Goal: Task Accomplishment & Management: Manage account settings

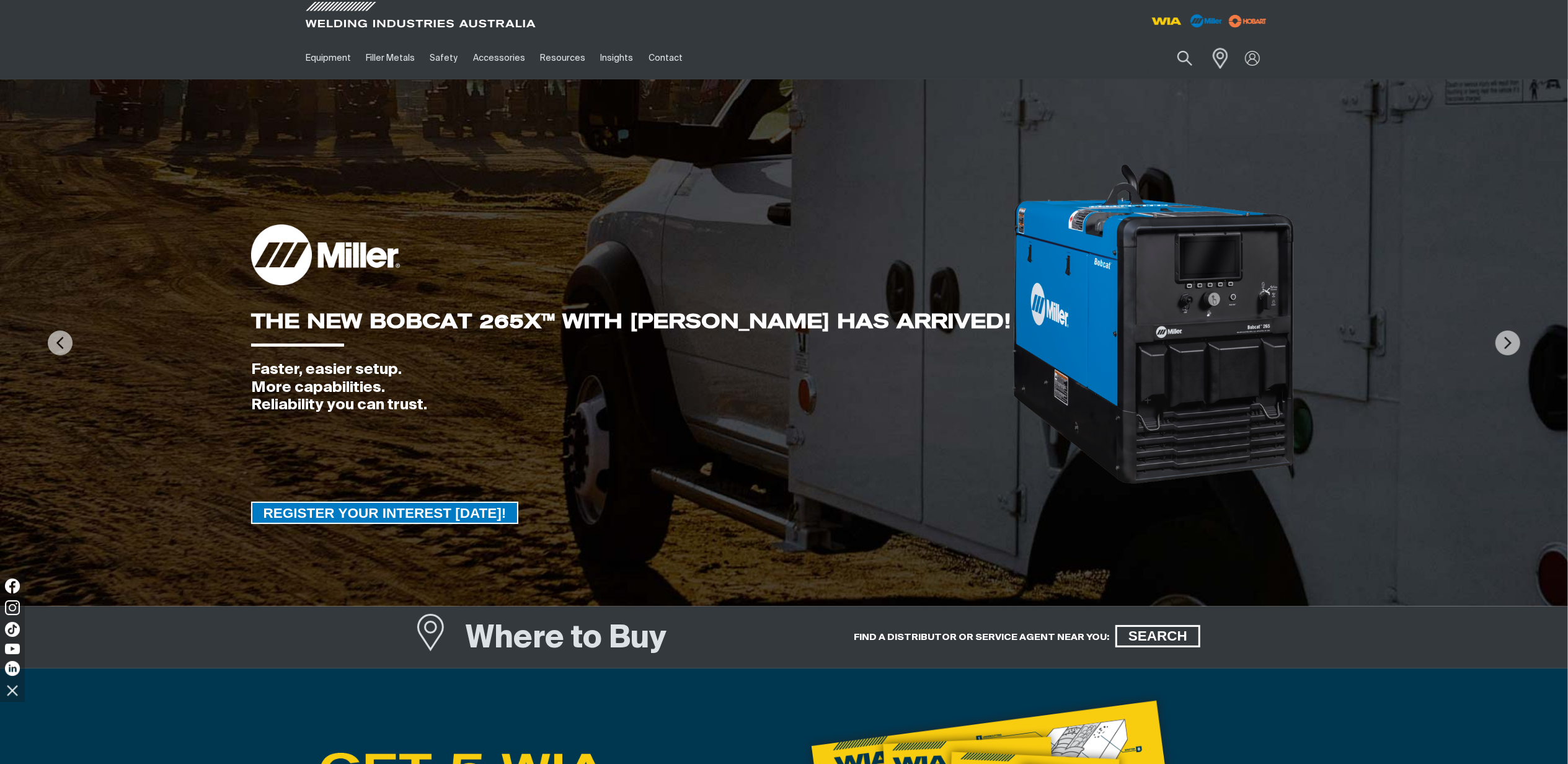
click at [1221, 61] on span at bounding box center [1217, 58] width 28 height 25
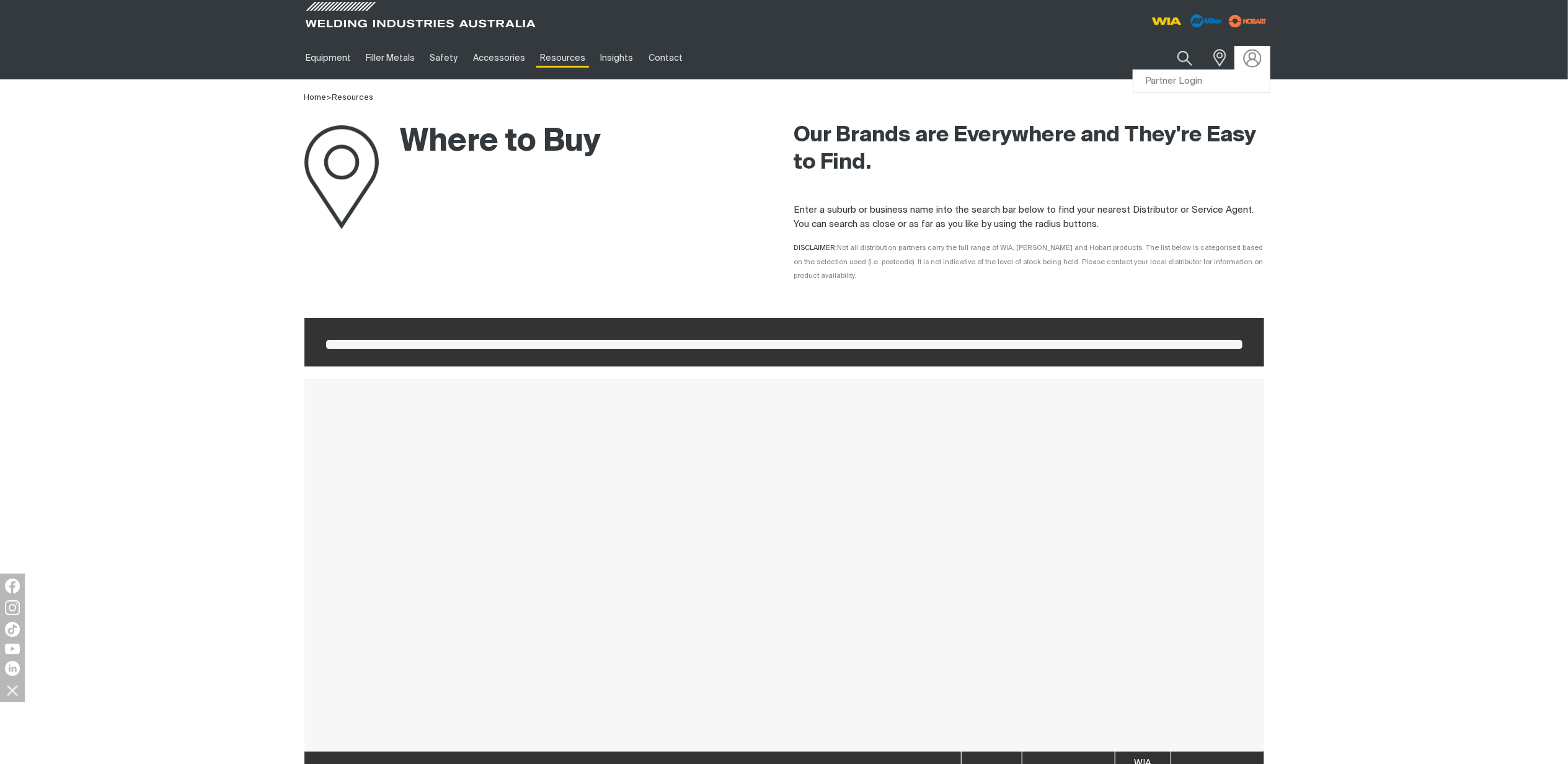
click at [1257, 54] on img at bounding box center [1252, 57] width 18 height 18
click at [1186, 82] on link "Partner Login" at bounding box center [1202, 81] width 137 height 23
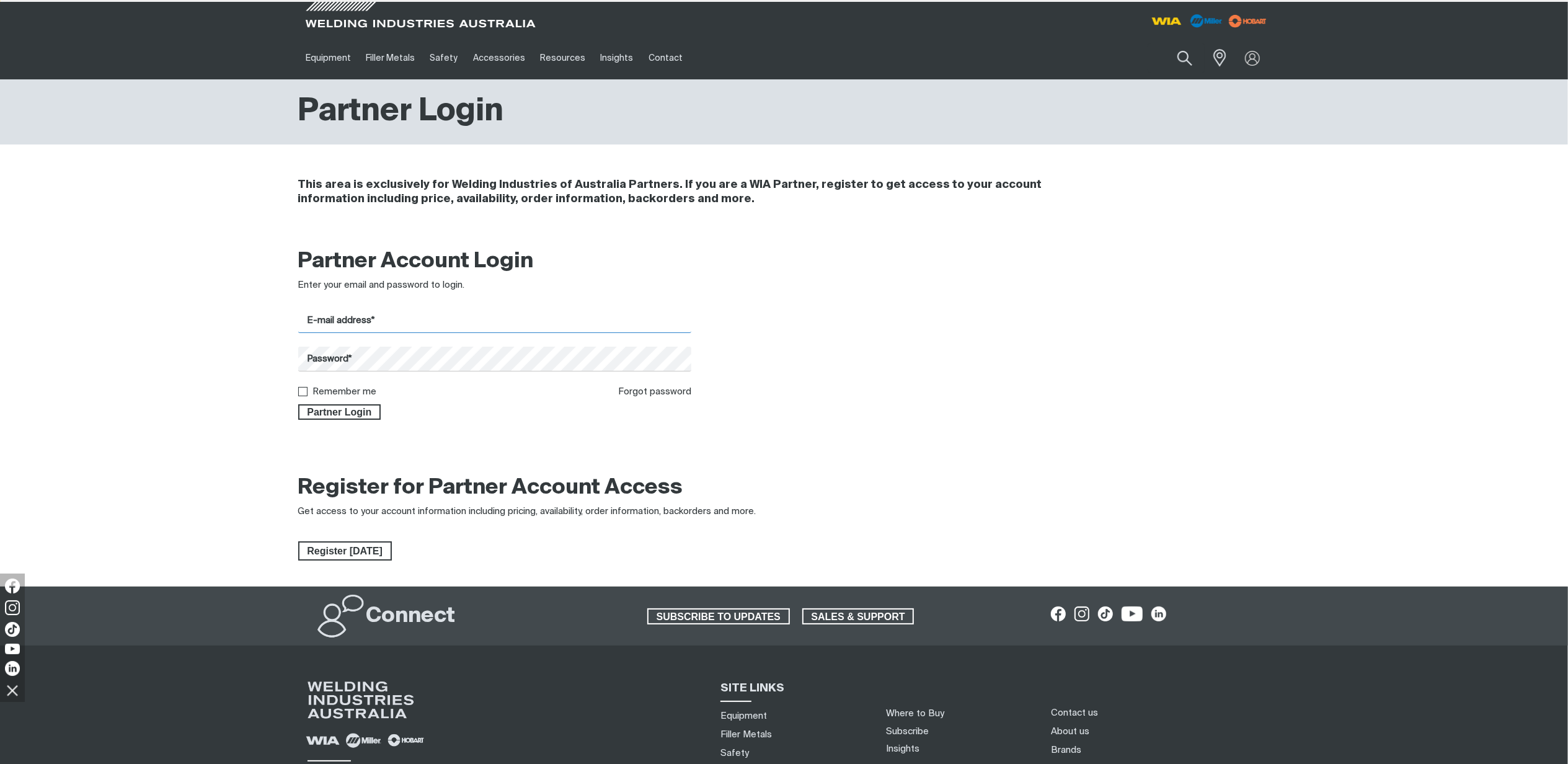
type input "[PERSON_NAME][EMAIL_ADDRESS][PERSON_NAME][DOMAIN_NAME]"
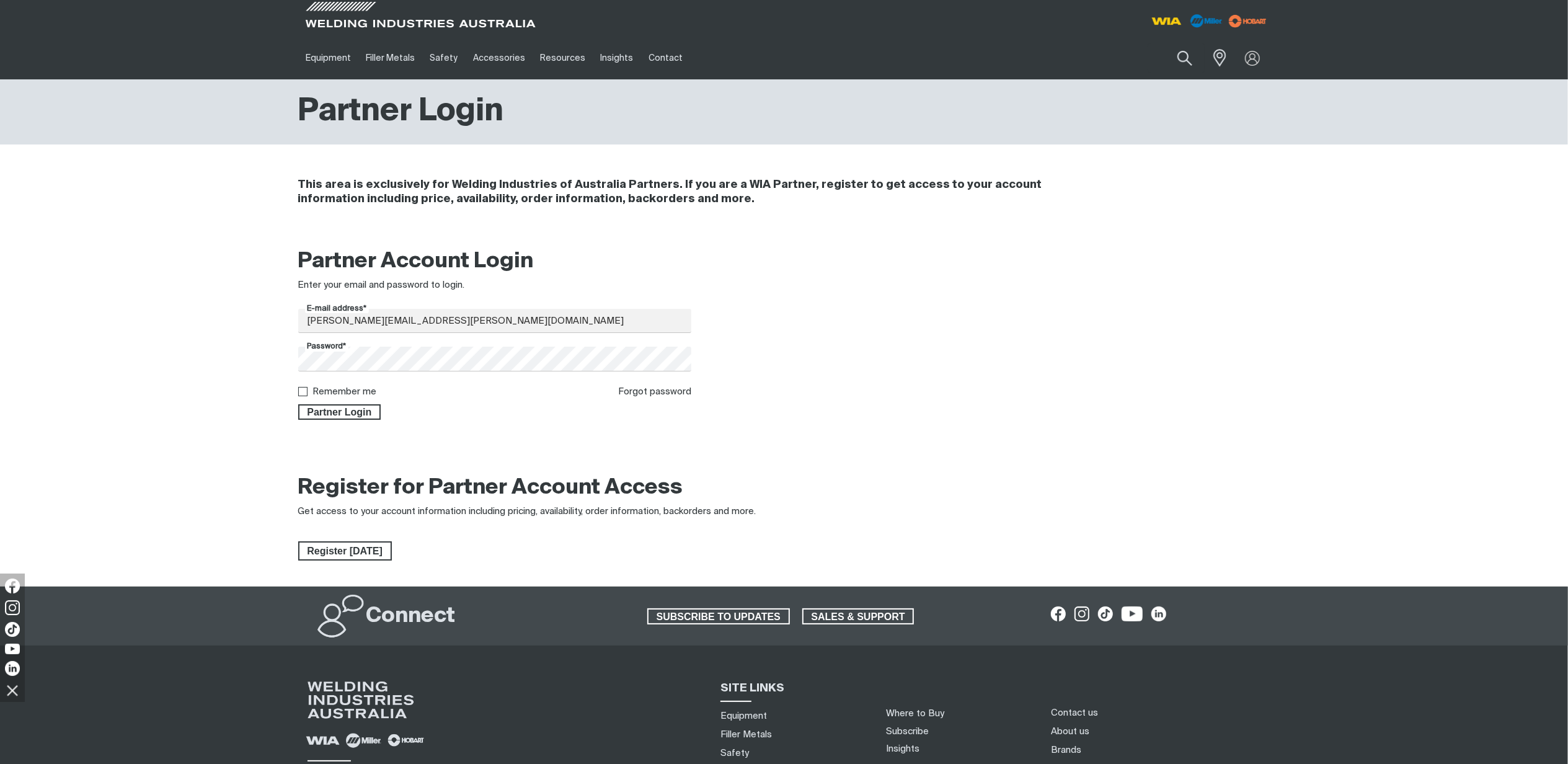
click at [335, 401] on div "Partner Login" at bounding box center [495, 410] width 394 height 21
click at [336, 407] on span "Partner Login" at bounding box center [340, 412] width 81 height 17
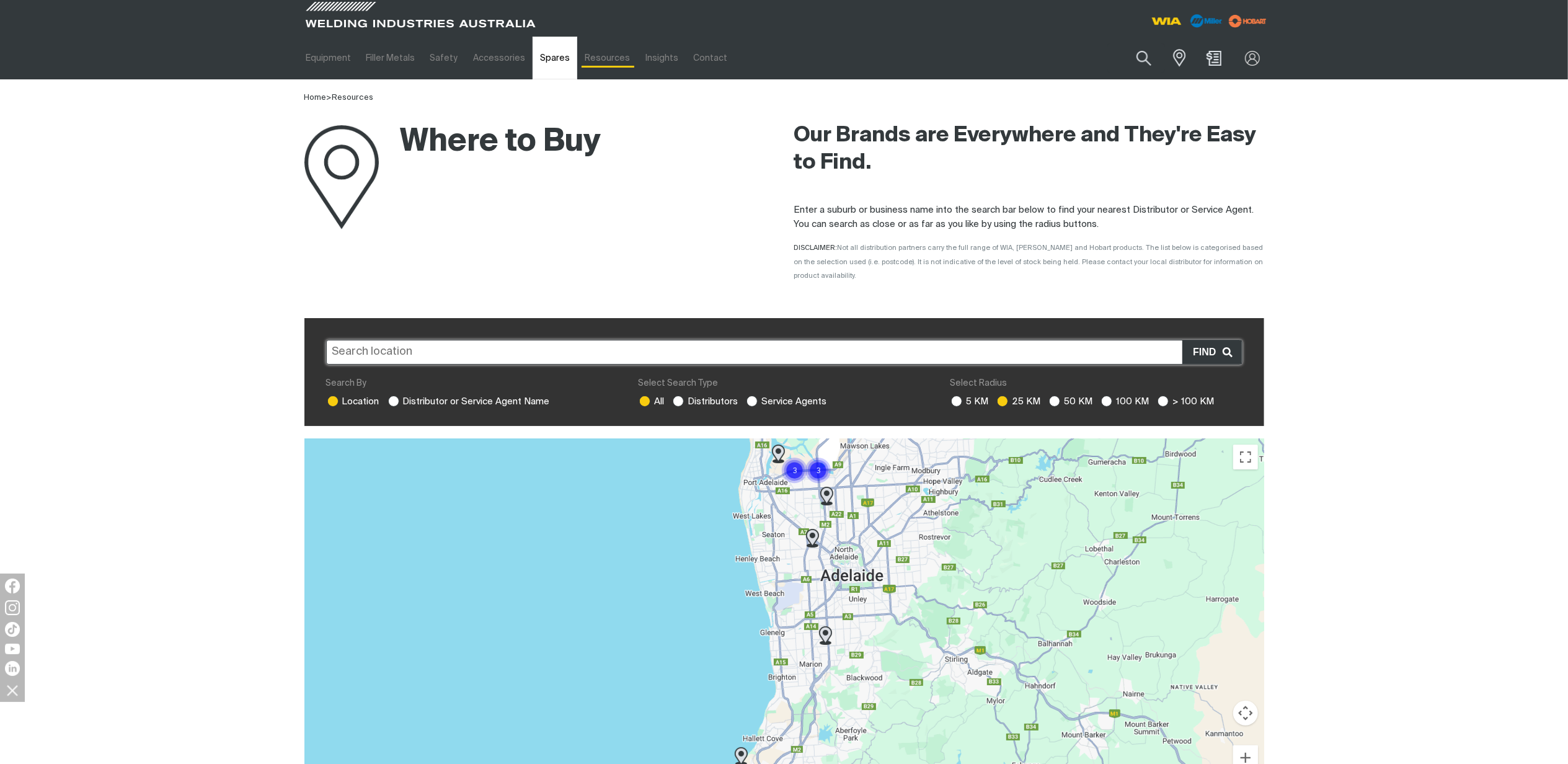
click at [551, 68] on link "Spares" at bounding box center [555, 58] width 45 height 42
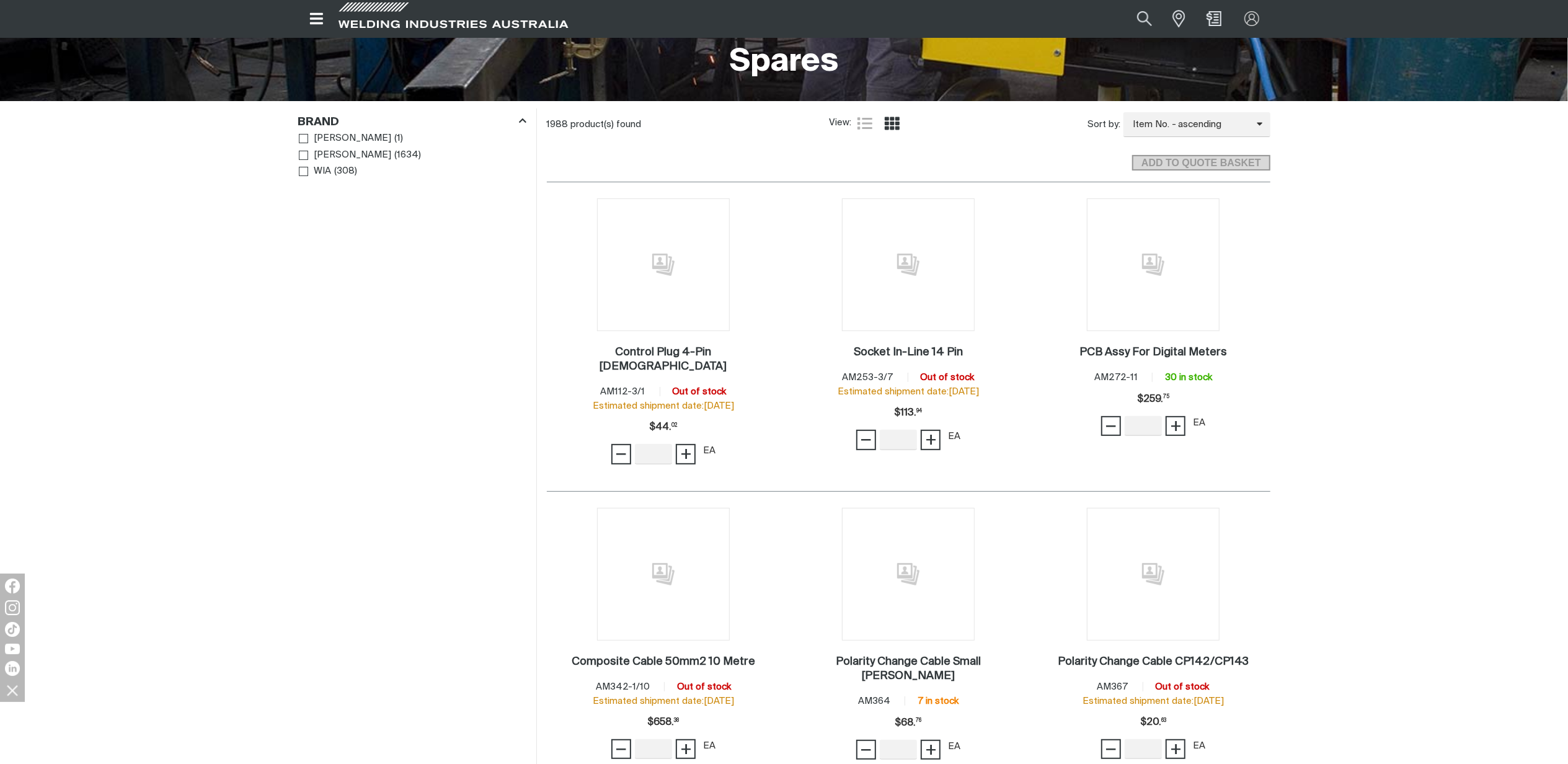
scroll to position [331, 0]
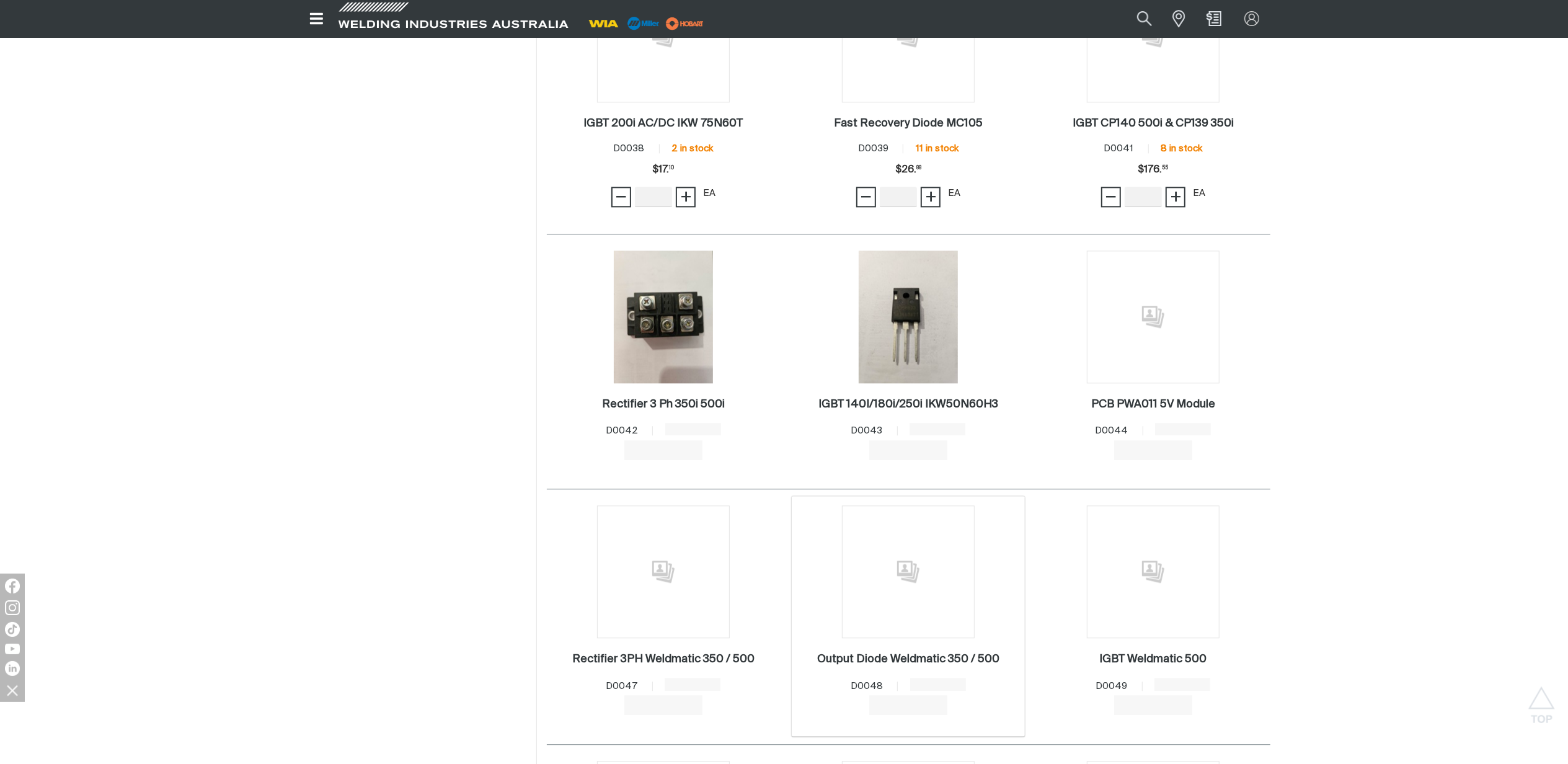
scroll to position [3473, 0]
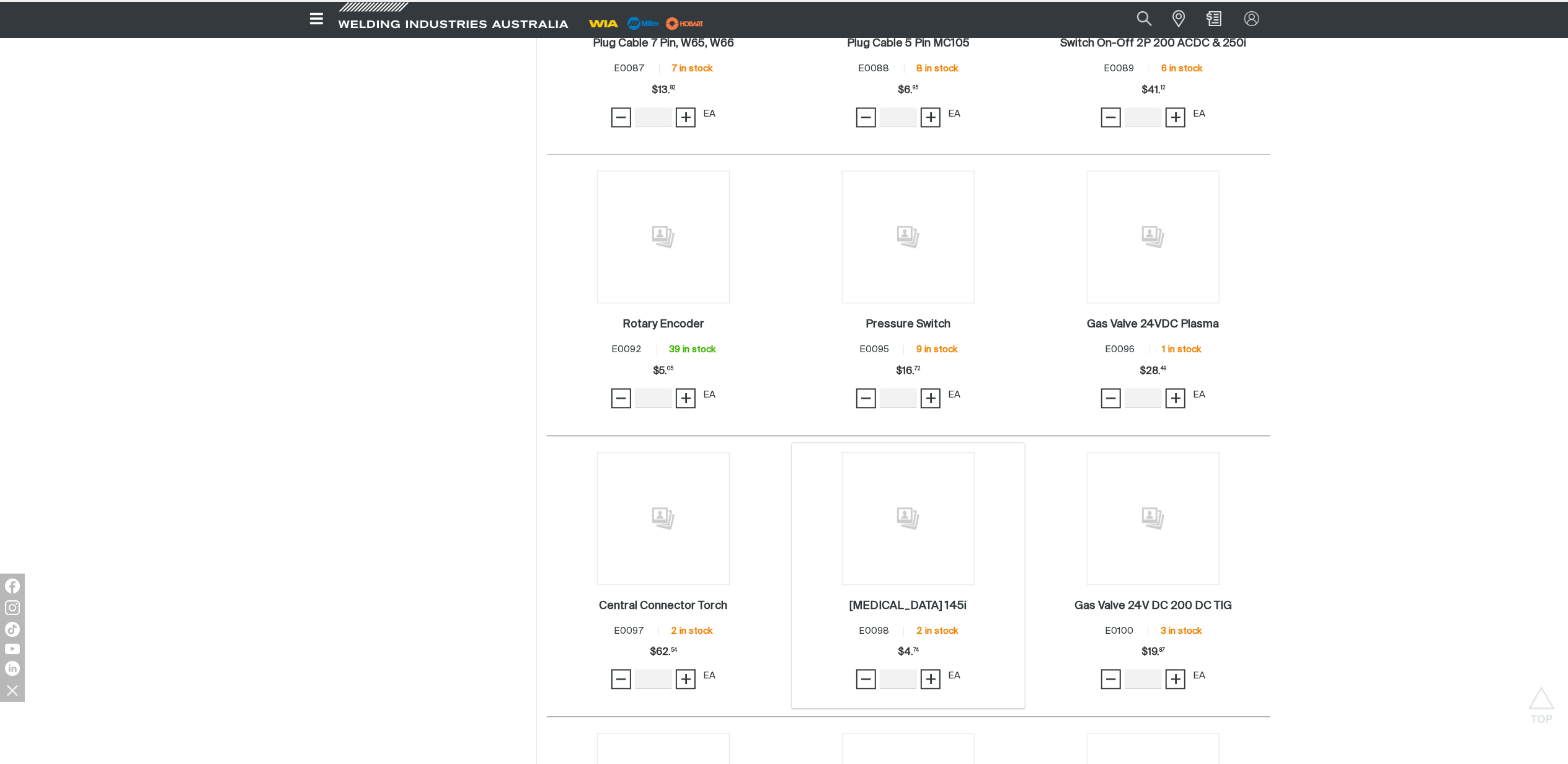
scroll to position [7800, 0]
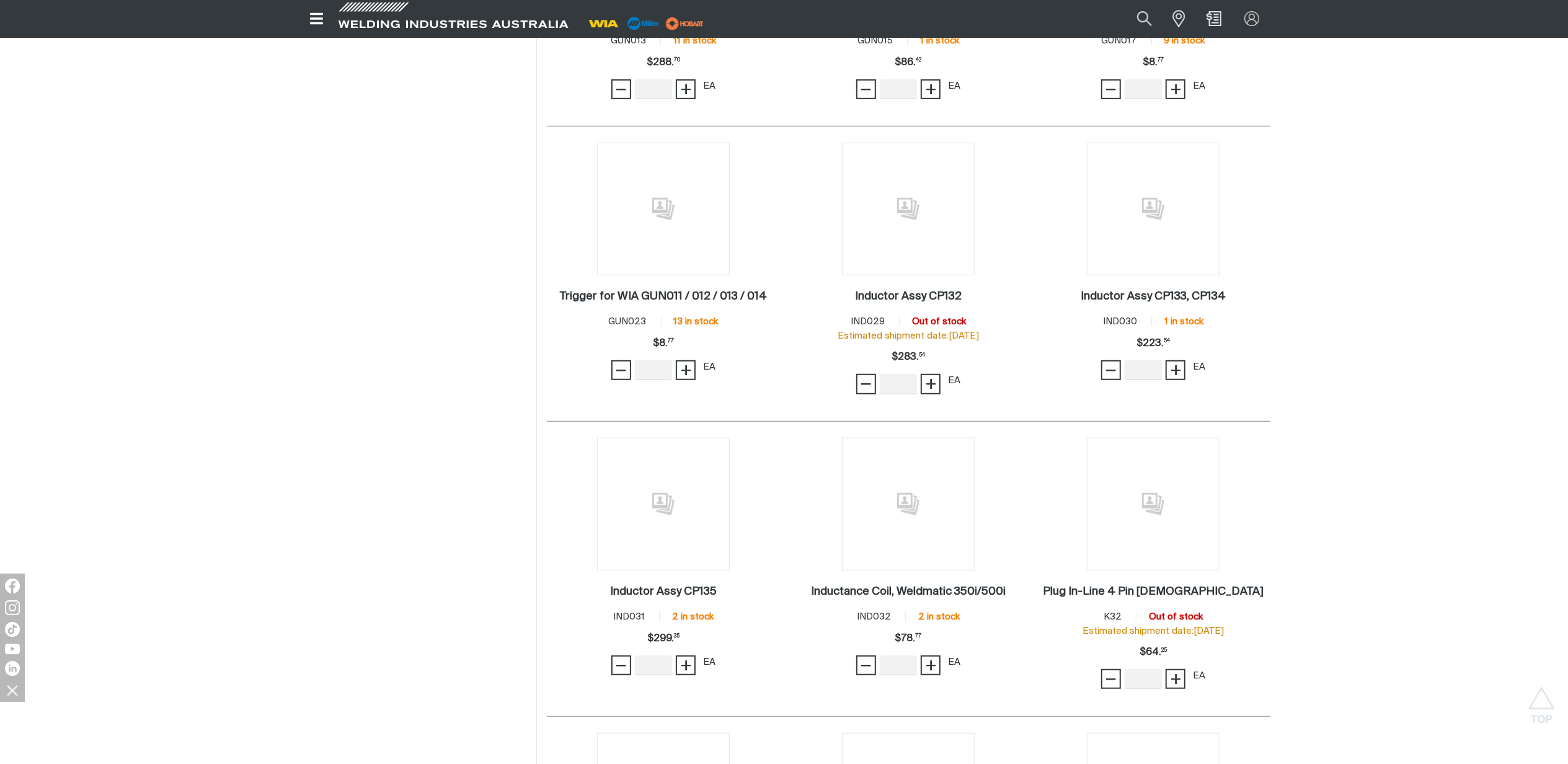
scroll to position [9949, 0]
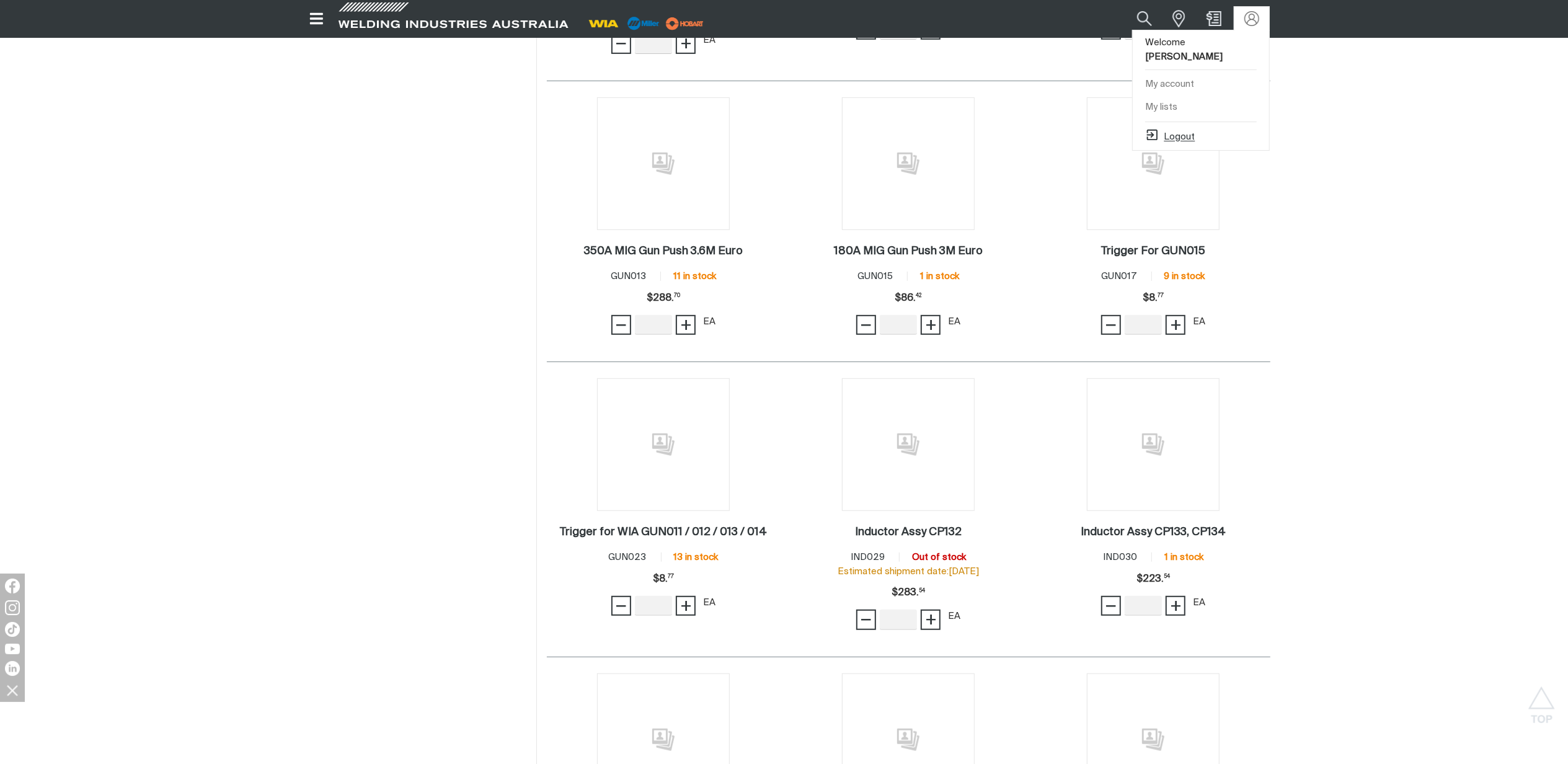
click at [1181, 138] on button "Logout" at bounding box center [1170, 135] width 50 height 15
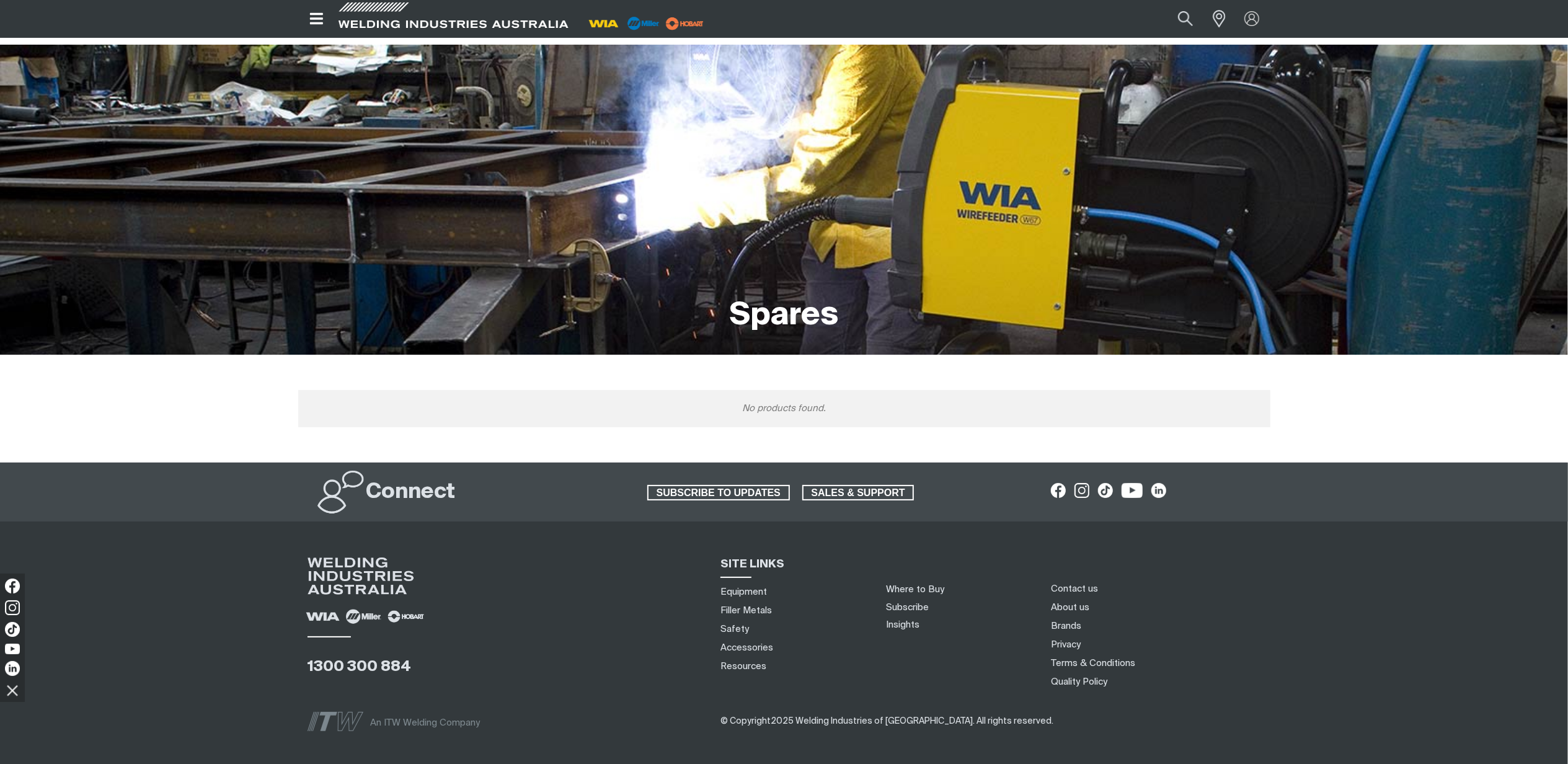
scroll to position [0, 0]
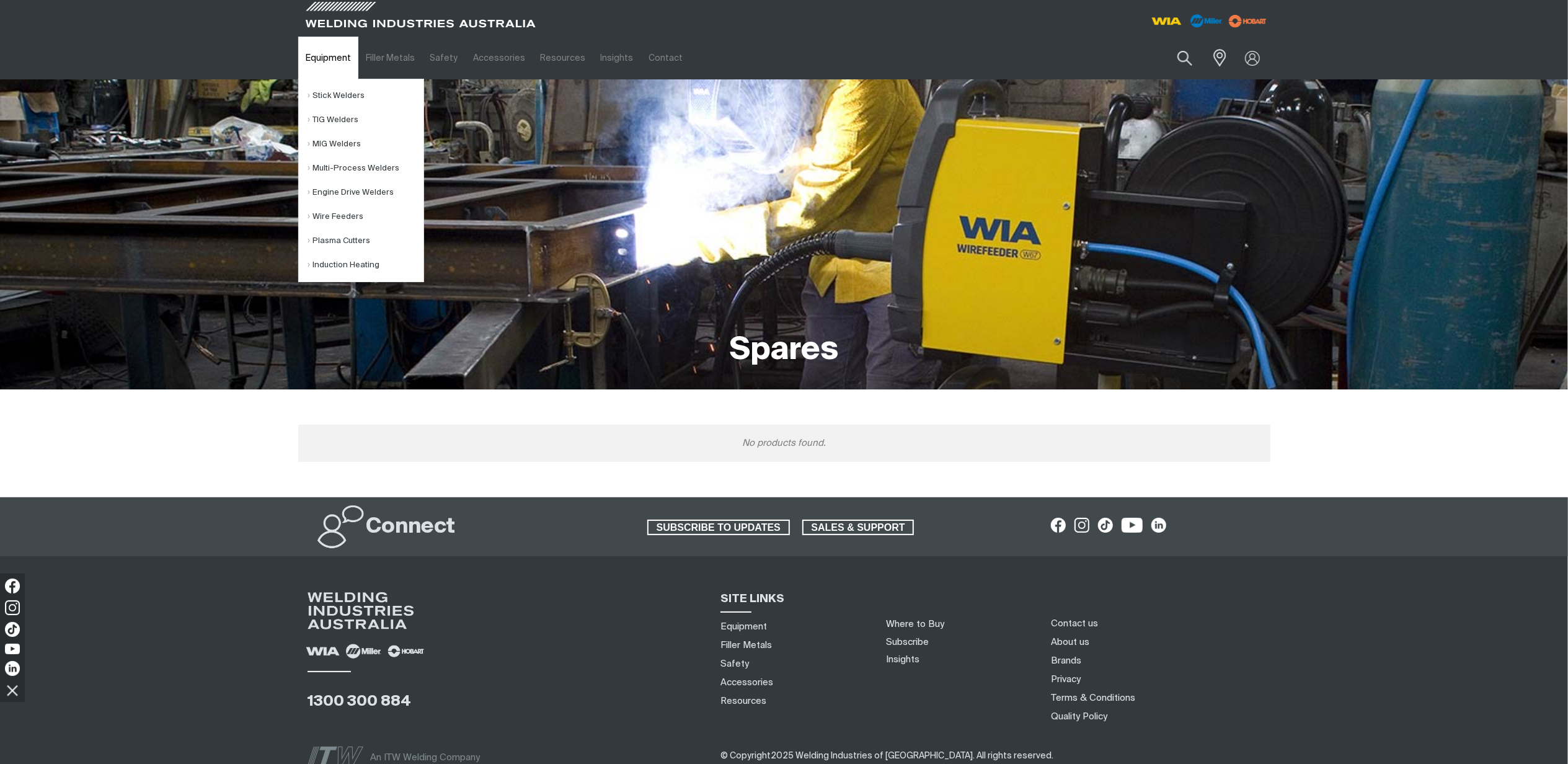
click at [345, 47] on link "Equipment" at bounding box center [329, 58] width 61 height 42
